Goal: Information Seeking & Learning: Learn about a topic

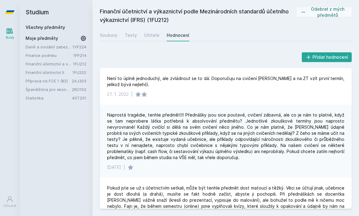
click at [45, 29] on link "Všechny předměty" at bounding box center [46, 27] width 40 height 5
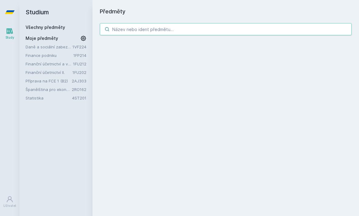
click at [186, 27] on input "search" at bounding box center [226, 29] width 252 height 12
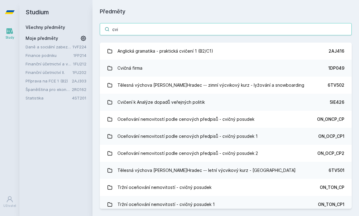
type input "cvic"
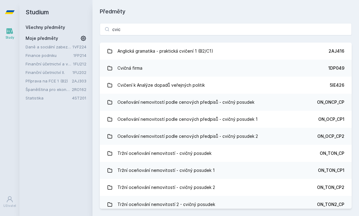
click at [202, 70] on link "Cvičná firma 1DP049" at bounding box center [226, 68] width 252 height 17
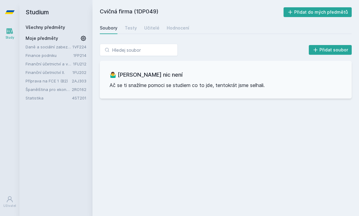
click at [151, 31] on div "Učitelé" at bounding box center [151, 28] width 15 height 6
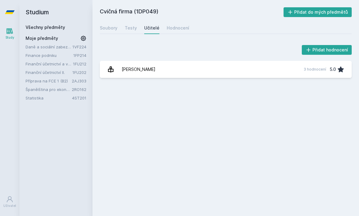
click at [129, 29] on div "Testy" at bounding box center [131, 28] width 12 height 6
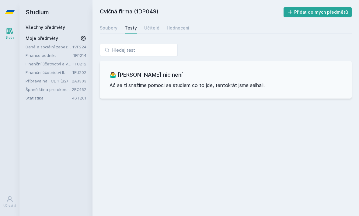
click at [177, 27] on div "Hodnocení" at bounding box center [178, 28] width 23 height 6
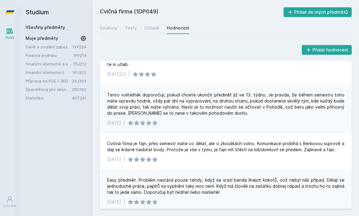
scroll to position [68, 0]
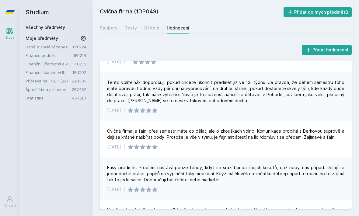
click at [149, 26] on div "Učitelé" at bounding box center [151, 28] width 15 height 6
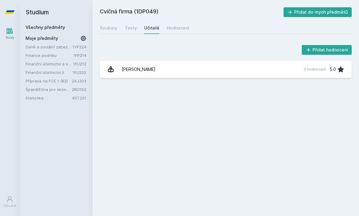
click at [183, 69] on link "[PERSON_NAME] 3 hodnocení 5.0" at bounding box center [226, 69] width 252 height 17
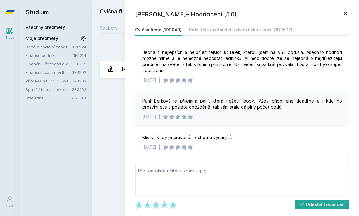
scroll to position [4, 0]
click at [347, 23] on div "[PERSON_NAME]– Hodnocení (5.0) Cvičná firma (1DP049) Didaktika účetnictví s did…" at bounding box center [242, 108] width 234 height 216
click at [343, 15] on icon at bounding box center [345, 13] width 7 height 7
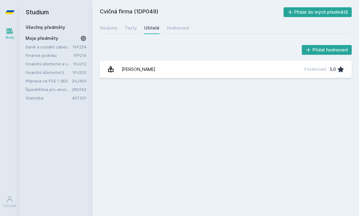
click at [65, 72] on link "Finanční účetnictví II." at bounding box center [49, 72] width 47 height 6
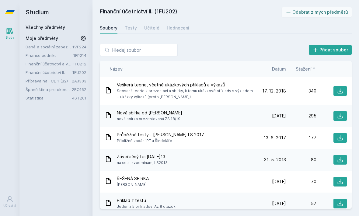
click at [150, 28] on div "Učitelé" at bounding box center [151, 28] width 15 height 6
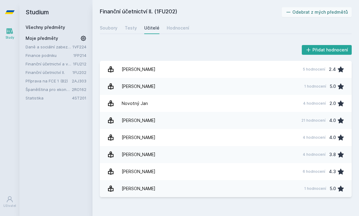
click at [192, 121] on link "[PERSON_NAME] 21 hodnocení 4.0" at bounding box center [226, 120] width 252 height 17
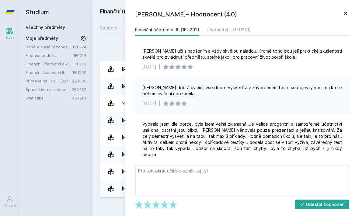
scroll to position [407, 0]
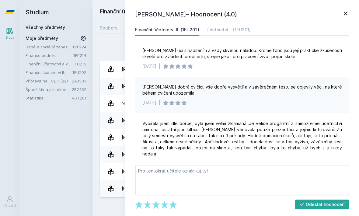
click at [346, 14] on icon at bounding box center [346, 14] width 4 height 4
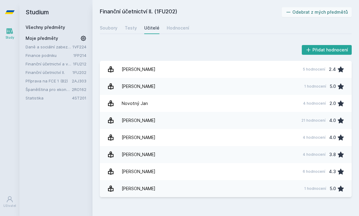
click at [134, 31] on div "Testy" at bounding box center [131, 28] width 12 height 6
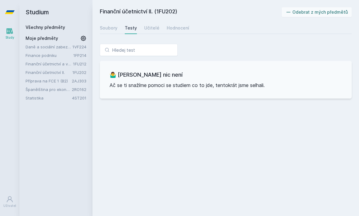
click at [113, 27] on div "Soubory" at bounding box center [109, 28] width 18 height 6
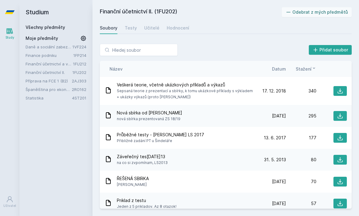
click at [281, 69] on span "Datum" at bounding box center [279, 69] width 14 height 6
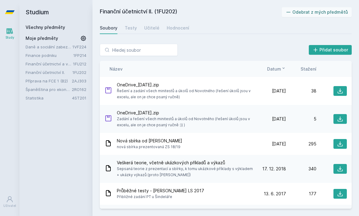
click at [343, 144] on icon at bounding box center [340, 144] width 6 height 6
click at [152, 30] on div "Učitelé" at bounding box center [151, 28] width 15 height 6
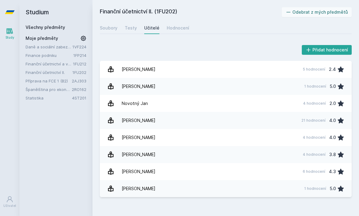
click at [181, 173] on link "[PERSON_NAME] 6 hodnocení 4.3" at bounding box center [226, 171] width 252 height 17
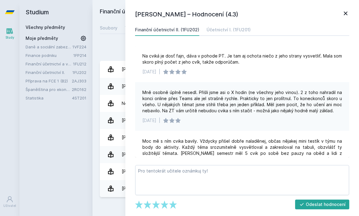
click at [346, 12] on icon at bounding box center [345, 13] width 7 height 7
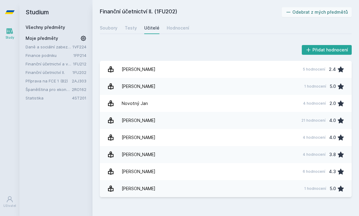
click at [127, 29] on div "Testy" at bounding box center [131, 28] width 12 height 6
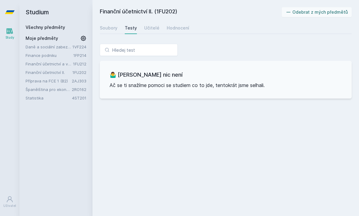
click at [113, 29] on div "Soubory" at bounding box center [109, 28] width 18 height 6
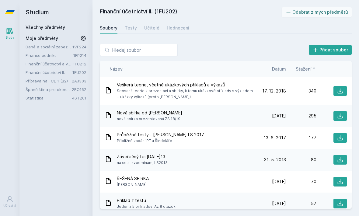
click at [282, 71] on span "Datum" at bounding box center [279, 69] width 14 height 6
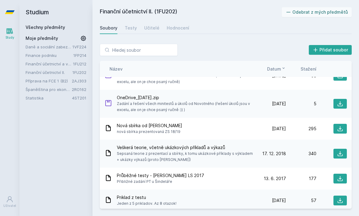
scroll to position [23, 0]
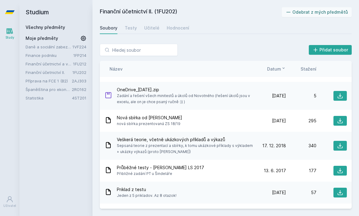
click at [339, 147] on icon at bounding box center [340, 146] width 6 height 6
click at [71, 26] on div "Všechny předměty" at bounding box center [56, 27] width 61 height 6
click at [52, 29] on link "Všechny předměty" at bounding box center [46, 27] width 40 height 5
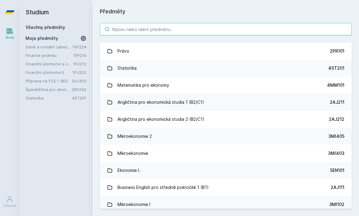
click at [151, 30] on input "search" at bounding box center [226, 29] width 252 height 12
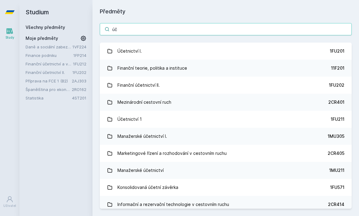
type input "úč"
click at [311, 48] on link "Účetnictví I. 1FU201" at bounding box center [226, 51] width 252 height 17
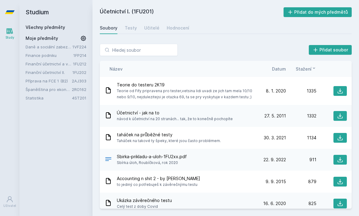
click at [153, 29] on div "Učitelé" at bounding box center [151, 28] width 15 height 6
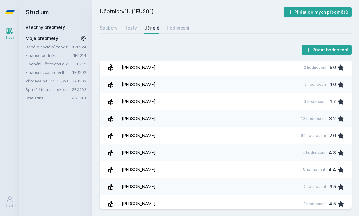
scroll to position [211, 0]
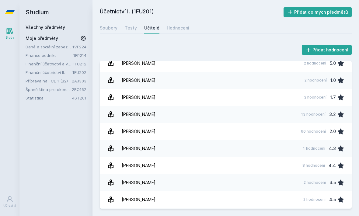
click at [171, 170] on link "[PERSON_NAME] 8 hodnocení 4.4" at bounding box center [226, 165] width 252 height 17
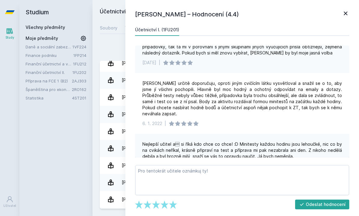
scroll to position [192, 0]
click at [351, 9] on div "[PERSON_NAME] – Hodnocení (4.4) Účetnictví I. (1FU201) Lidsky mi nesednul, nařk…" at bounding box center [242, 108] width 234 height 216
click at [345, 13] on icon at bounding box center [346, 14] width 4 height 4
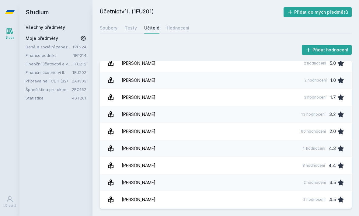
click at [218, 47] on div "Přidat hodnocení" at bounding box center [226, 50] width 252 height 12
click at [69, 17] on h2 "Studium" at bounding box center [56, 12] width 61 height 24
click at [71, 26] on div "Všechny předměty" at bounding box center [56, 27] width 61 height 6
click at [54, 56] on link "Finance podniku" at bounding box center [50, 55] width 48 height 6
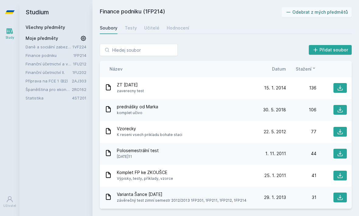
click at [181, 28] on div "Hodnocení" at bounding box center [178, 28] width 23 height 6
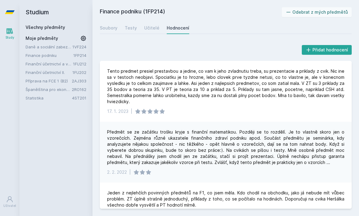
click at [57, 28] on link "Všechny předměty" at bounding box center [46, 27] width 40 height 5
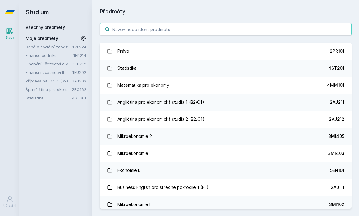
click at [154, 27] on input "search" at bounding box center [226, 29] width 252 height 12
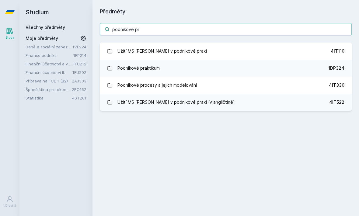
type input "podnikové pra"
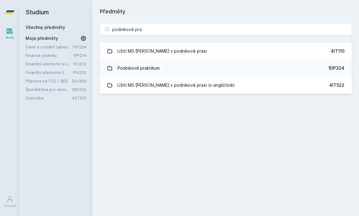
click at [308, 69] on link "Podnikové praktikum 1DP324" at bounding box center [226, 68] width 252 height 17
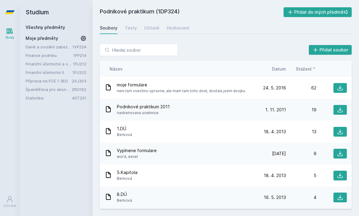
click at [155, 29] on div "Učitelé" at bounding box center [151, 28] width 15 height 6
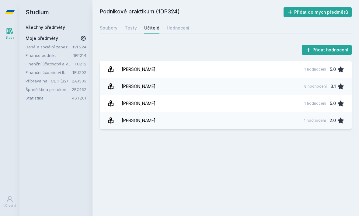
click at [174, 30] on div "Hodnocení" at bounding box center [178, 28] width 23 height 6
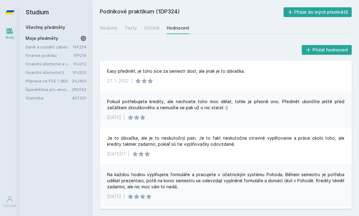
click at [130, 28] on div "Testy" at bounding box center [131, 28] width 12 height 6
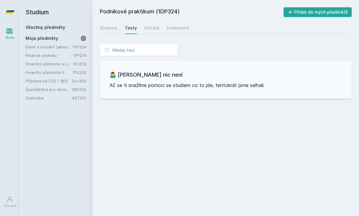
click at [111, 30] on div "Soubory" at bounding box center [109, 28] width 18 height 6
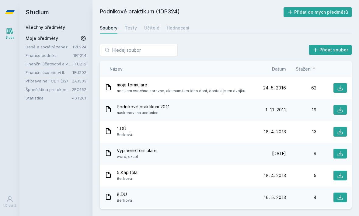
click at [339, 16] on button "Přidat do mých předmětů" at bounding box center [318, 12] width 68 height 10
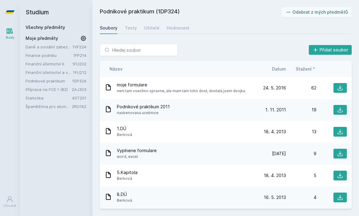
scroll to position [0, 0]
click at [70, 27] on div "Všechny předměty" at bounding box center [56, 27] width 61 height 6
click at [63, 28] on link "Všechny předměty" at bounding box center [46, 27] width 40 height 5
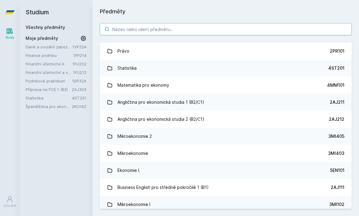
click at [154, 32] on input "search" at bounding box center [226, 29] width 252 height 12
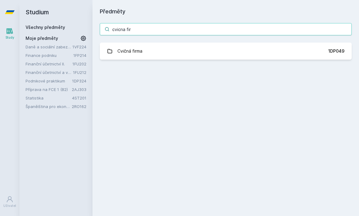
type input "cvicna firm"
click at [268, 54] on link "Cvičná firma 1DP049" at bounding box center [226, 51] width 252 height 17
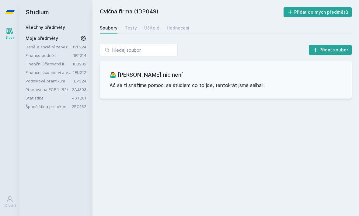
click at [132, 29] on div "Testy" at bounding box center [131, 28] width 12 height 6
click at [108, 29] on div "Soubory" at bounding box center [109, 28] width 18 height 6
click at [153, 26] on div "Učitelé" at bounding box center [151, 28] width 15 height 6
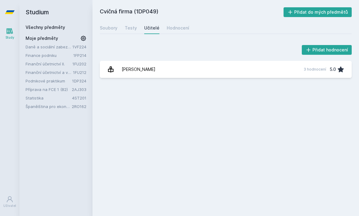
click at [182, 26] on div "Hodnocení" at bounding box center [178, 28] width 23 height 6
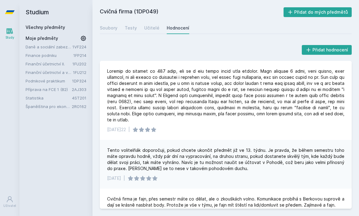
click at [66, 73] on link "Finanční účetnictví a výkaznictví podle Mezinárodních standardů účetního výkazn…" at bounding box center [49, 72] width 47 height 6
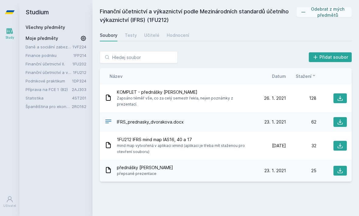
click at [148, 35] on div "Učitelé" at bounding box center [151, 35] width 15 height 6
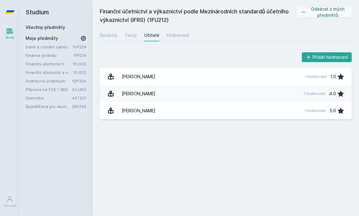
click at [212, 79] on link "[PERSON_NAME] 1 hodnocení 1.0" at bounding box center [226, 76] width 252 height 17
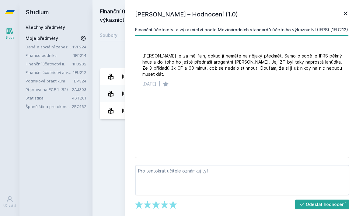
click at [345, 16] on icon at bounding box center [345, 13] width 7 height 7
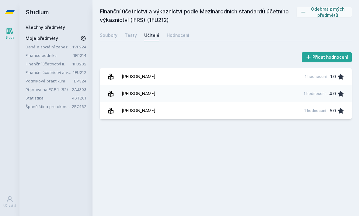
click at [67, 105] on link "Španělština pro ekonomy - základní úroveň 2 (A1)" at bounding box center [49, 106] width 46 height 6
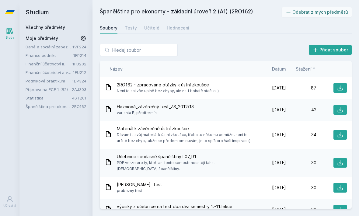
click at [152, 29] on div "Učitelé" at bounding box center [151, 28] width 15 height 6
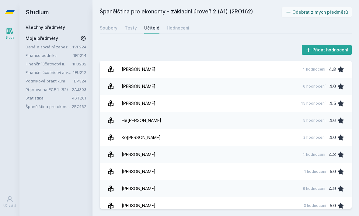
click at [172, 104] on link "Hazaiová Lada 15 hodnocení 4.5" at bounding box center [226, 103] width 252 height 17
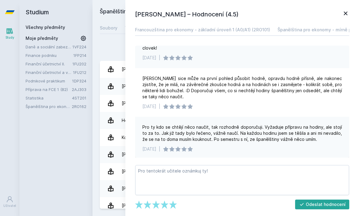
scroll to position [130, 0]
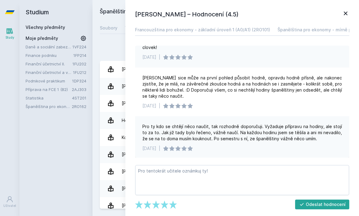
click at [351, 11] on div "[PERSON_NAME] – Hodnocení (4.5) Francouzština pro ekonomy - základní úroveň 1 (…" at bounding box center [242, 108] width 234 height 216
click at [344, 16] on icon at bounding box center [345, 13] width 7 height 7
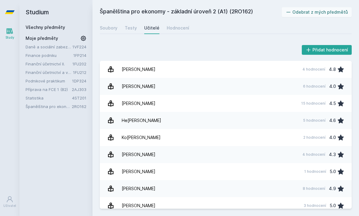
click at [109, 25] on div "Soubory" at bounding box center [109, 28] width 18 height 6
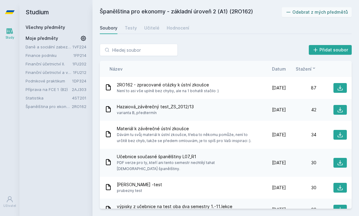
click at [282, 66] on span "Datum" at bounding box center [279, 69] width 14 height 6
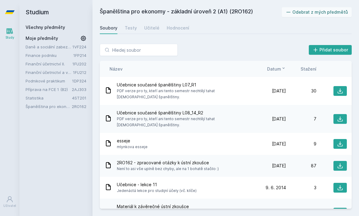
click at [340, 163] on icon at bounding box center [340, 166] width 6 height 6
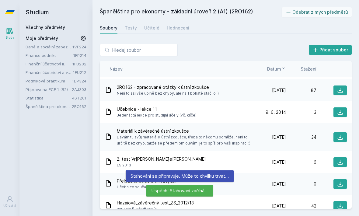
scroll to position [76, 0]
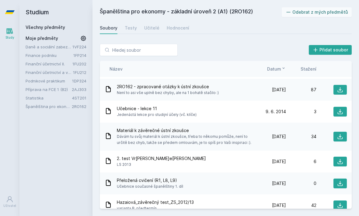
click at [340, 134] on icon at bounding box center [340, 136] width 5 height 5
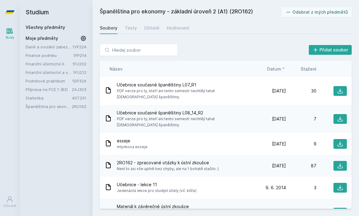
scroll to position [0, 0]
